Goal: Task Accomplishment & Management: Use online tool/utility

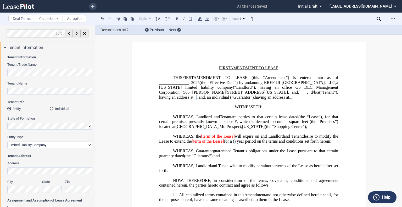
select select "limited liability company"
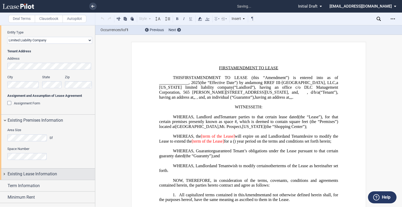
click at [53, 178] on div "Existing Lease Information" at bounding box center [47, 173] width 95 height 11
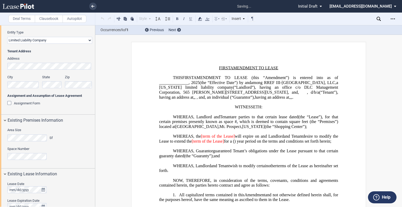
scroll to position [206, 0]
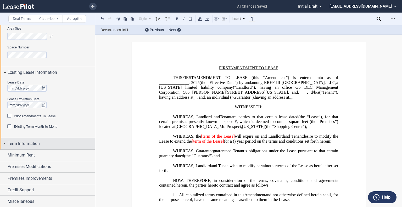
click at [34, 143] on span "Term Information" at bounding box center [24, 143] width 32 height 6
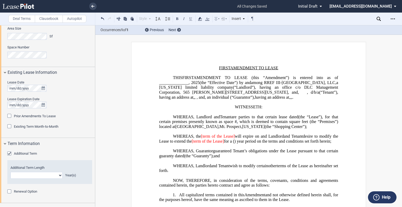
scroll to position [258, 0]
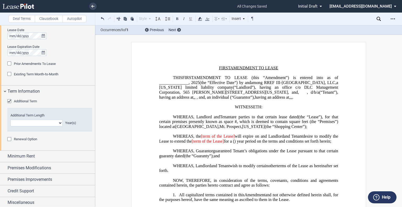
click at [9, 100] on div "Additional Term" at bounding box center [9, 101] width 5 height 5
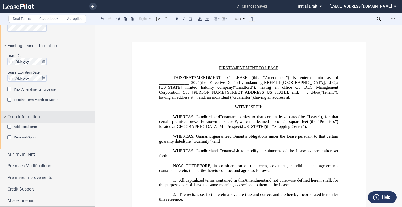
scroll to position [232, 0]
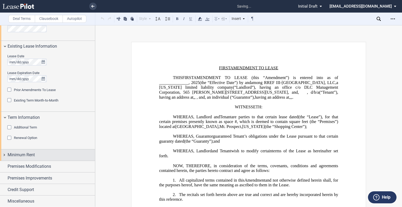
click at [39, 153] on div "Minimum Rent" at bounding box center [51, 155] width 87 height 6
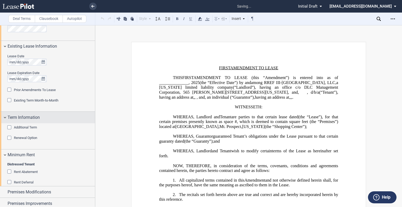
scroll to position [255, 0]
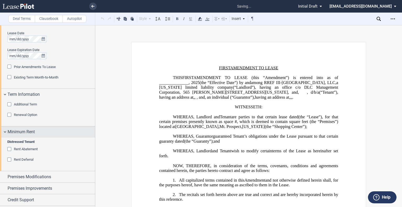
click at [20, 126] on div "Minimum Rent" at bounding box center [47, 131] width 95 height 11
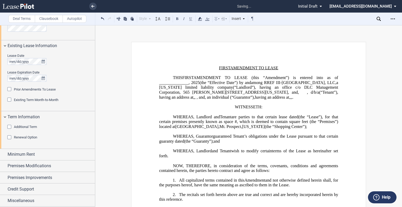
scroll to position [232, 0]
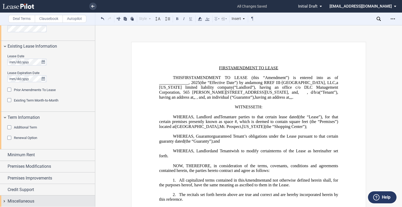
click at [41, 202] on div "Miscellaneous" at bounding box center [51, 201] width 87 height 6
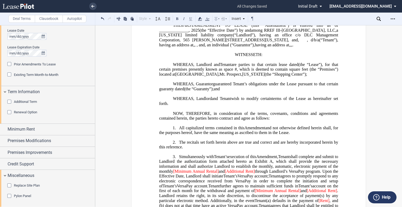
scroll to position [157, 0]
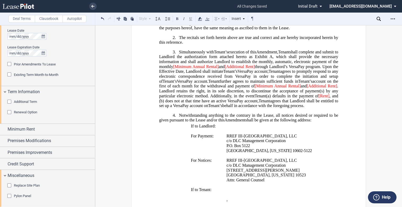
drag, startPoint x: 309, startPoint y: 119, endPoint x: 130, endPoint y: 65, distance: 186.8
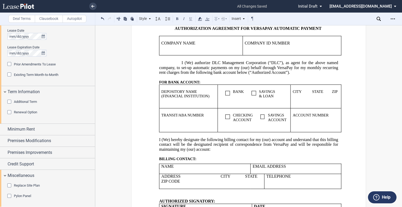
scroll to position [858, 0]
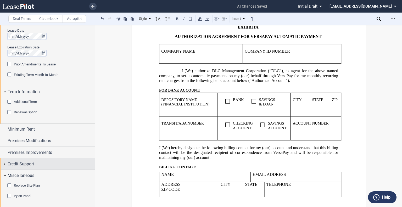
click at [35, 169] on div "Credit Support" at bounding box center [47, 163] width 95 height 11
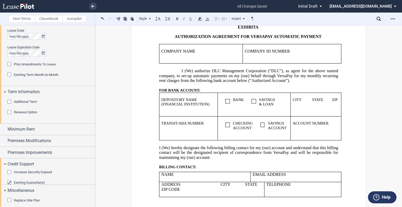
scroll to position [265, 0]
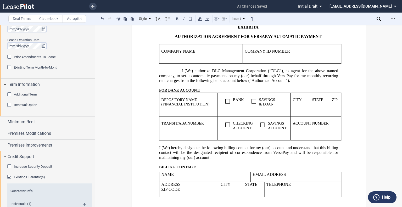
click at [8, 176] on div "Existing Guarantor(s)" at bounding box center [9, 177] width 5 height 5
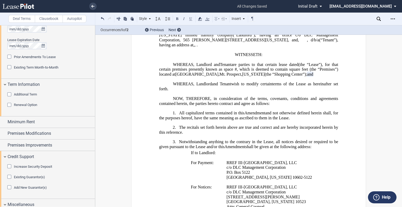
scroll to position [0, 0]
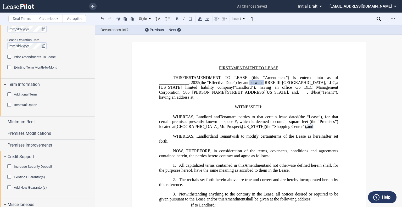
drag, startPoint x: 97, startPoint y: 113, endPoint x: 235, endPoint y: 70, distance: 144.6
drag, startPoint x: 235, startPoint y: 70, endPoint x: 208, endPoint y: 63, distance: 27.7
click at [208, 63] on p "﻿" at bounding box center [248, 63] width 179 height 5
click at [392, 18] on icon "Open Lease options menu" at bounding box center [393, 19] width 4 height 4
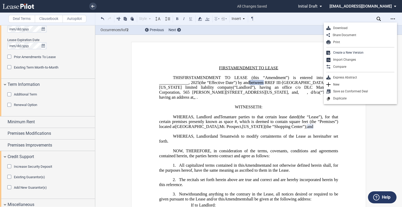
drag, startPoint x: 338, startPoint y: 26, endPoint x: 245, endPoint y: 65, distance: 100.6
click at [337, 26] on div "Download" at bounding box center [362, 28] width 64 height 4
